Goal: Find specific page/section: Find specific page/section

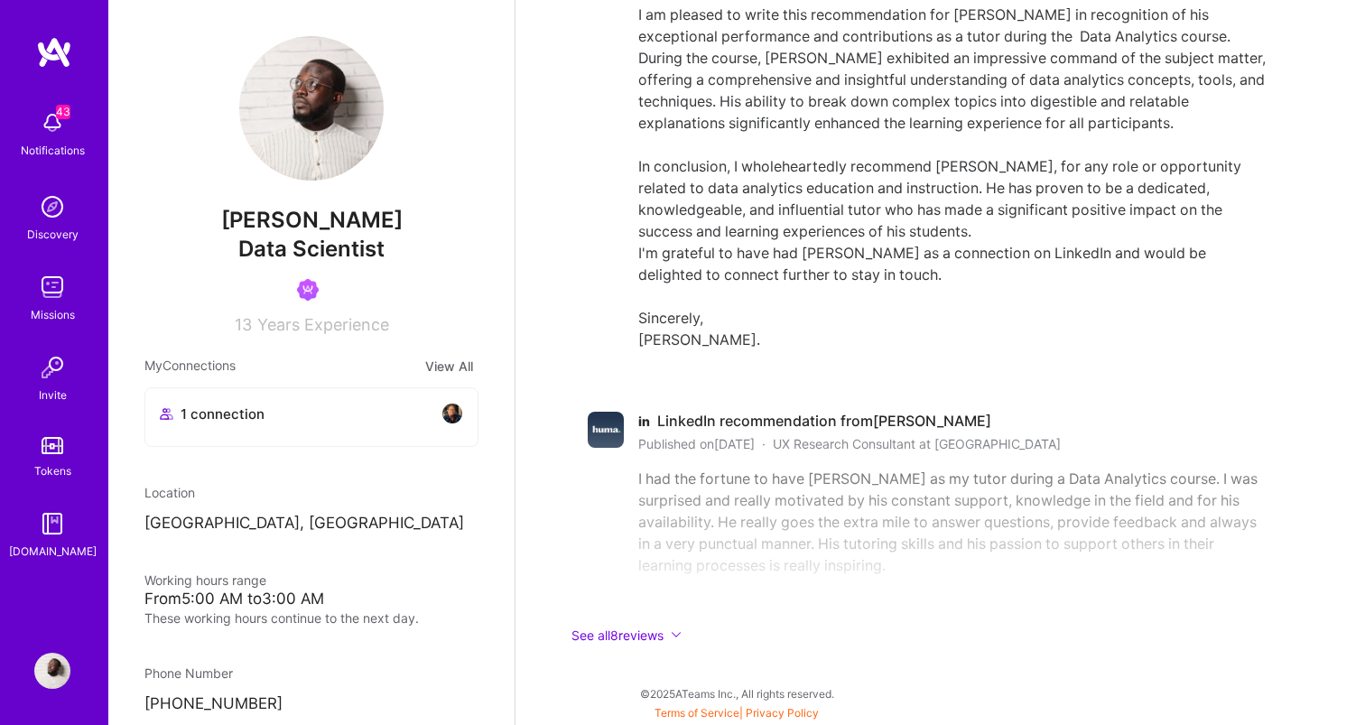
click at [81, 134] on div "43 Notifications" at bounding box center [52, 132] width 112 height 62
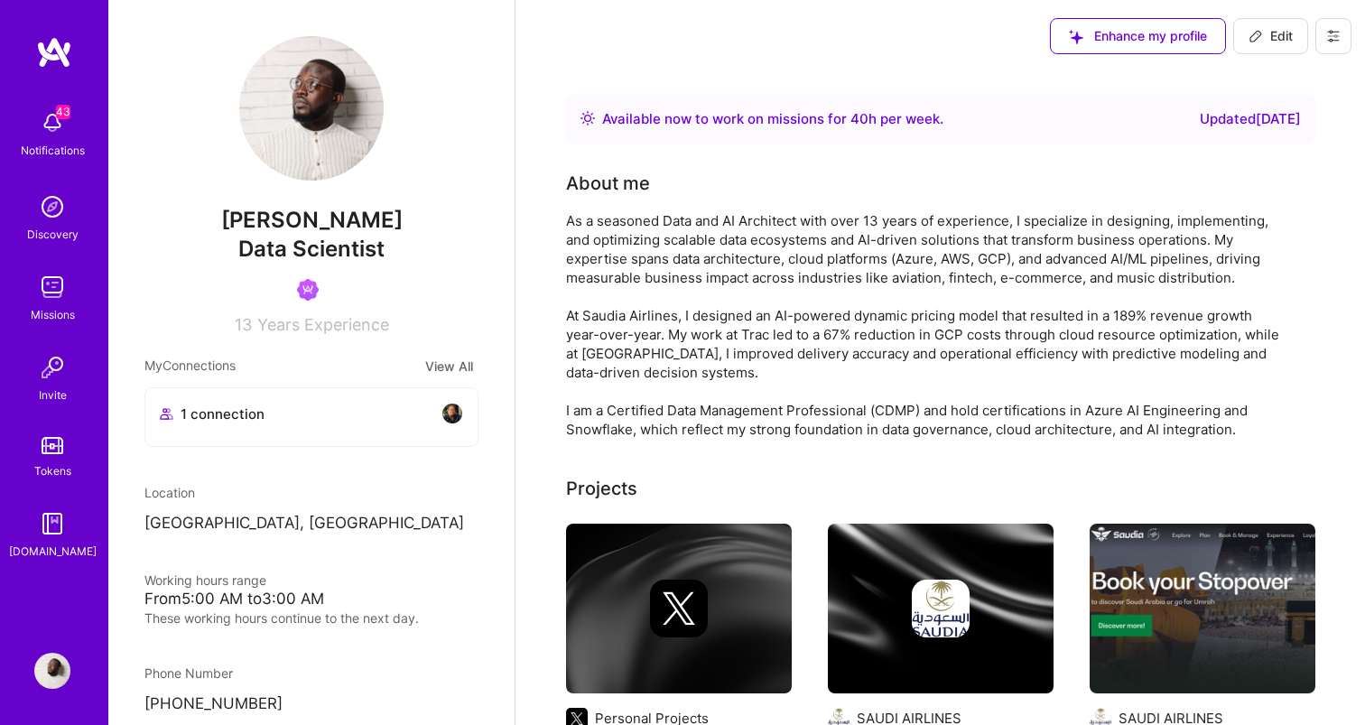
click at [339, 95] on img at bounding box center [311, 108] width 144 height 144
click at [52, 55] on img at bounding box center [54, 52] width 36 height 33
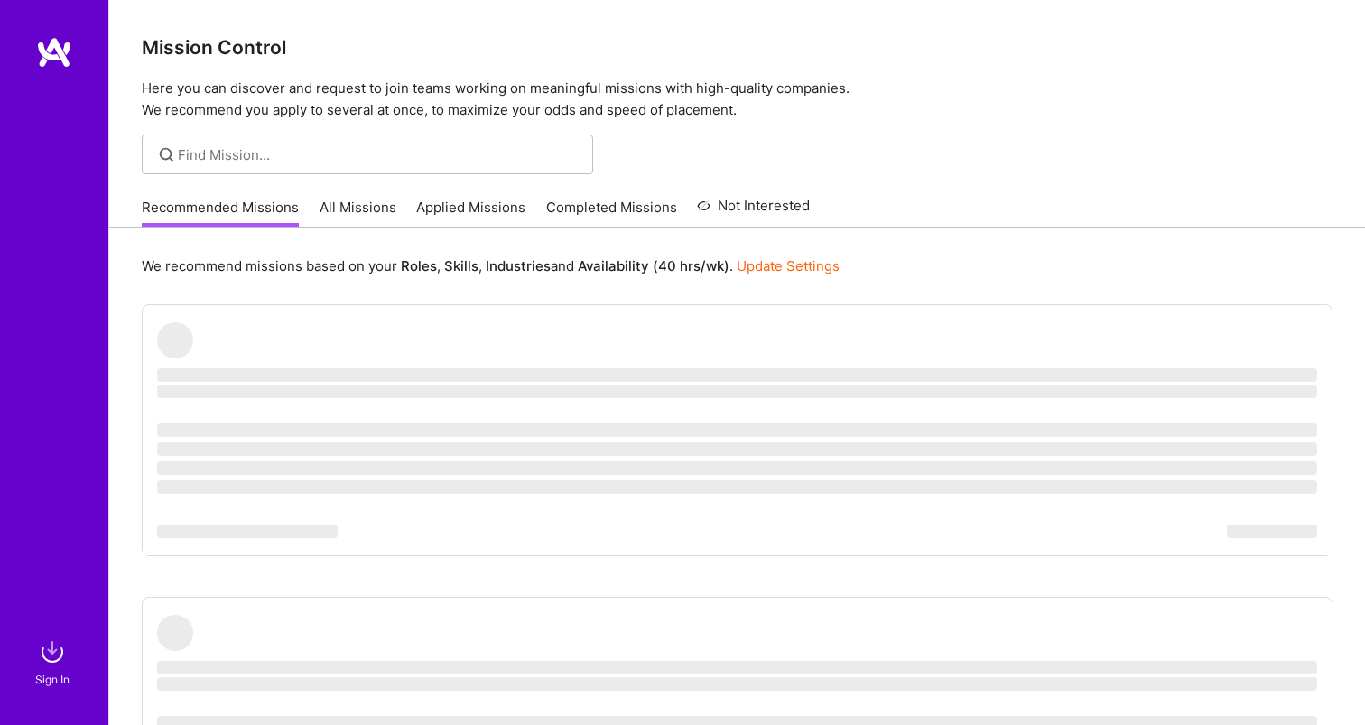
click at [367, 200] on link "All Missions" at bounding box center [358, 213] width 77 height 30
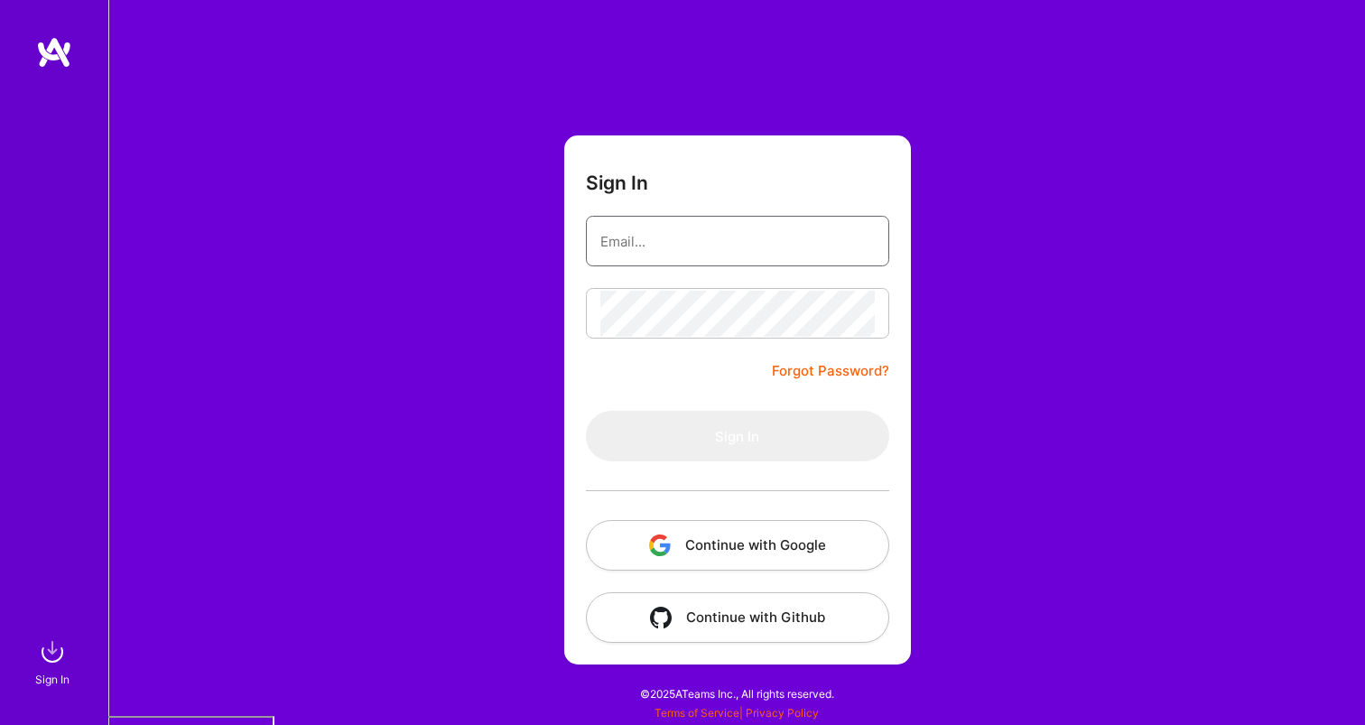
type input "[EMAIL_ADDRESS][DOMAIN_NAME]"
